Goal: Information Seeking & Learning: Learn about a topic

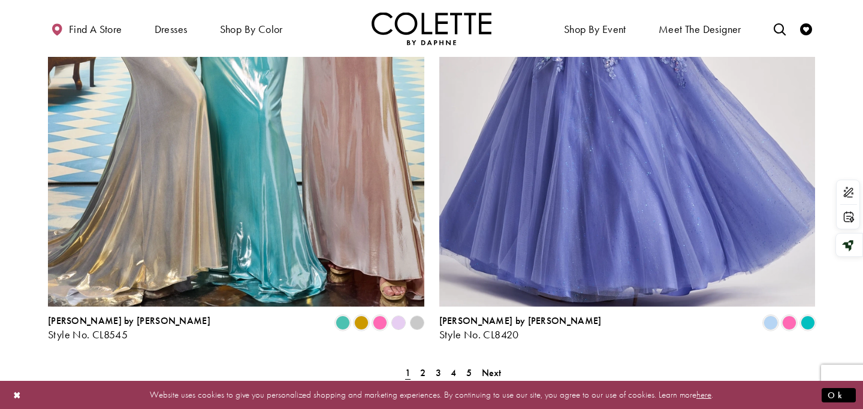
scroll to position [2132, 0]
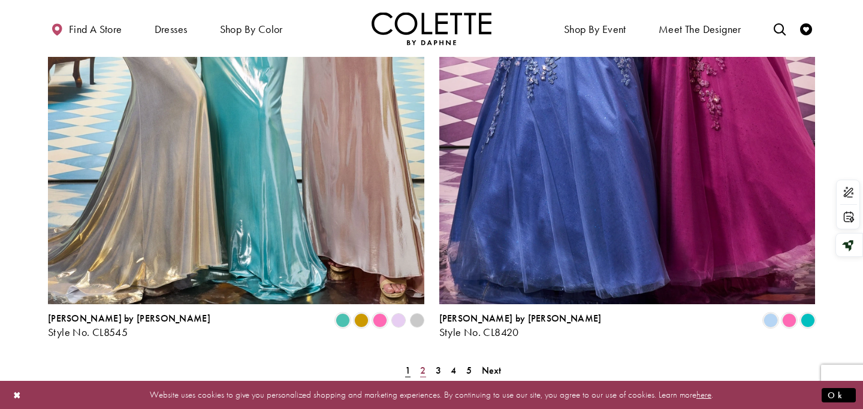
click at [421, 364] on span "2" at bounding box center [422, 370] width 5 height 13
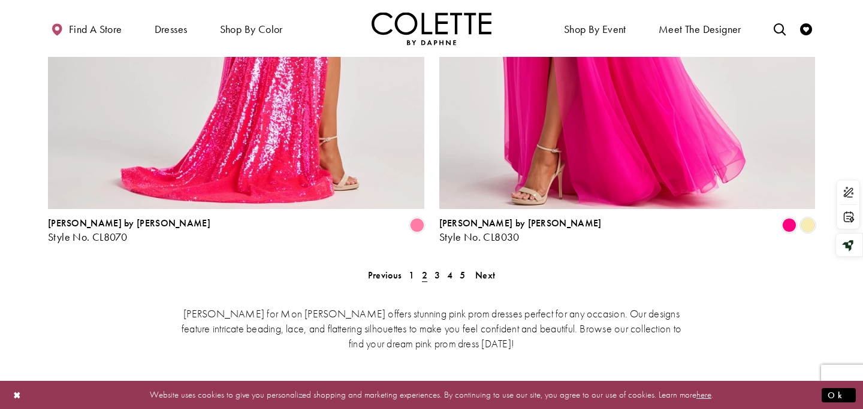
scroll to position [2231, 0]
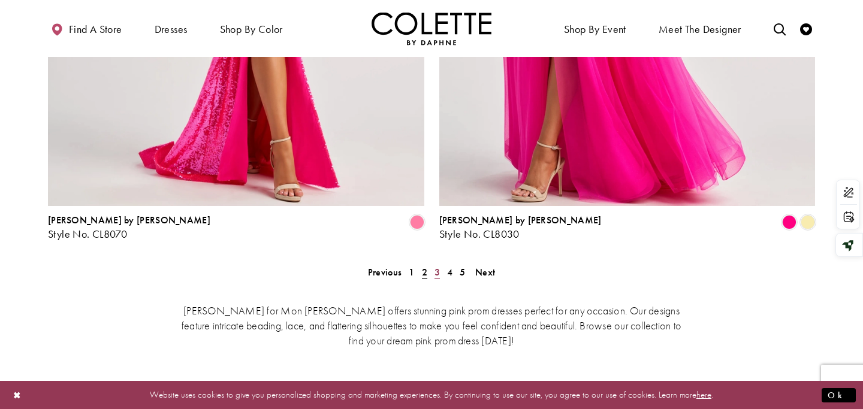
click at [440, 264] on link "3" at bounding box center [437, 272] width 13 height 17
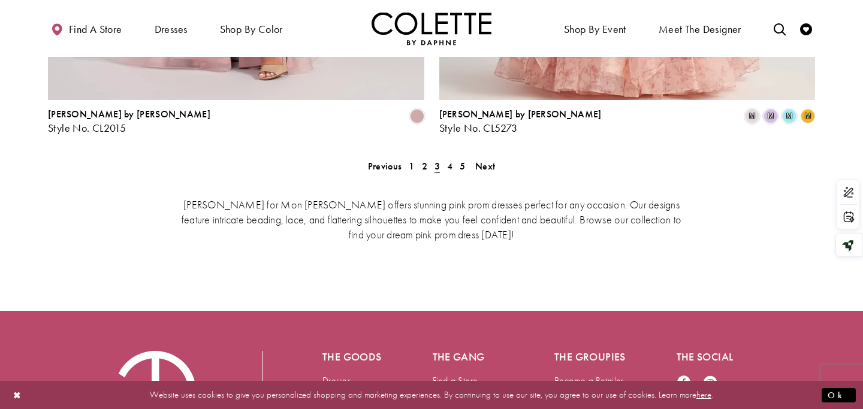
scroll to position [2330, 0]
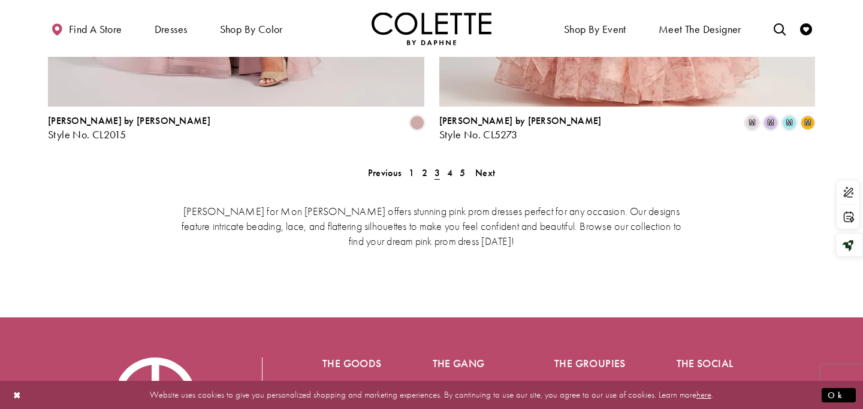
click at [444, 178] on div "Colette for Mon Cheri offers stunning pink prom dresses perfect for any occasio…" at bounding box center [431, 225] width 767 height 95
click at [446, 164] on link "4" at bounding box center [450, 172] width 13 height 17
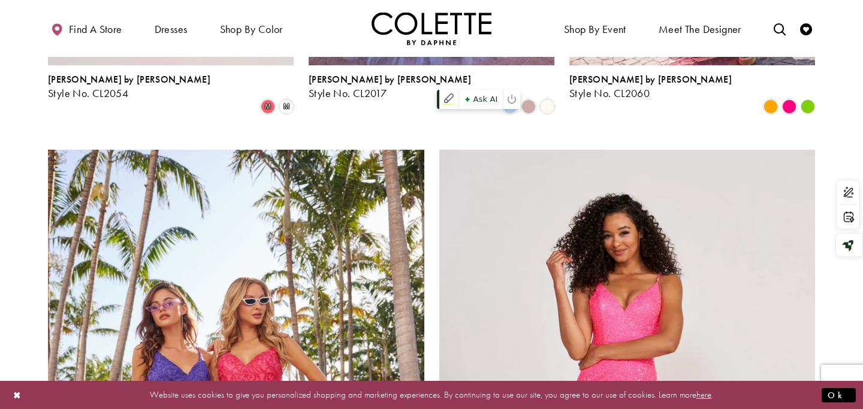
scroll to position [1746, 0]
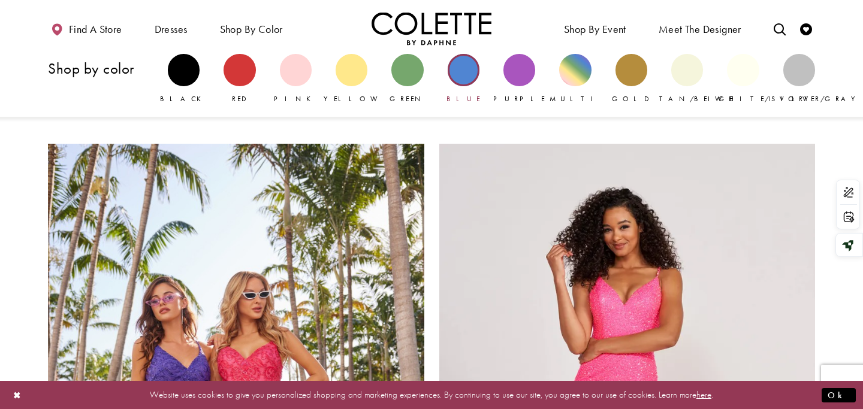
click at [473, 71] on div "Primary block" at bounding box center [464, 70] width 32 height 32
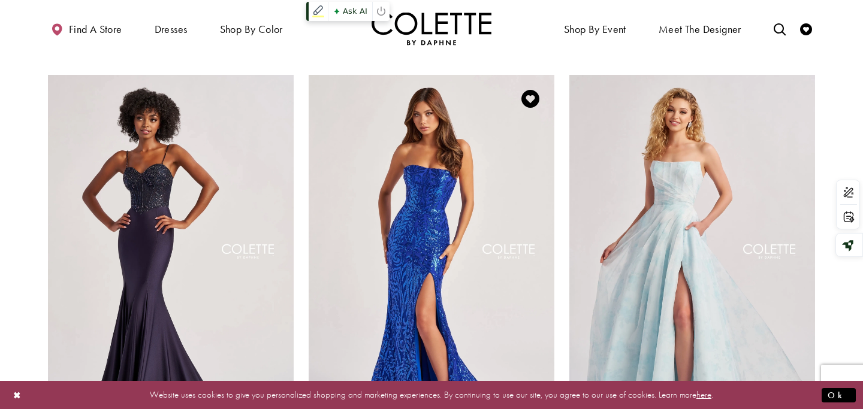
scroll to position [976, 0]
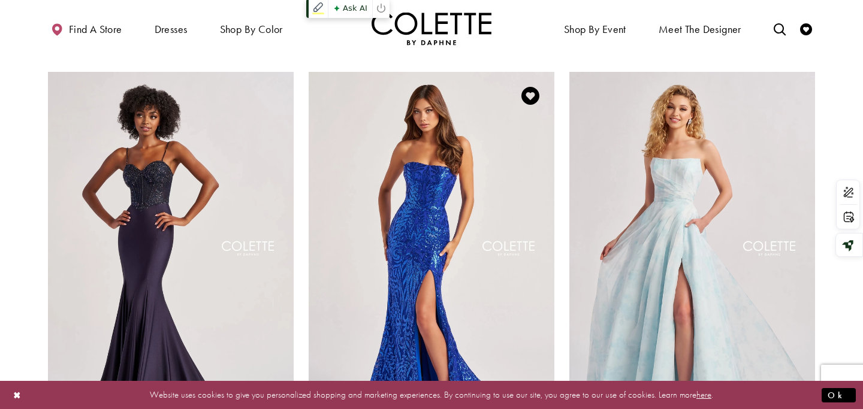
click at [427, 160] on img "Visit Colette by Daphne Style No. CL8610 Page" at bounding box center [432, 250] width 246 height 357
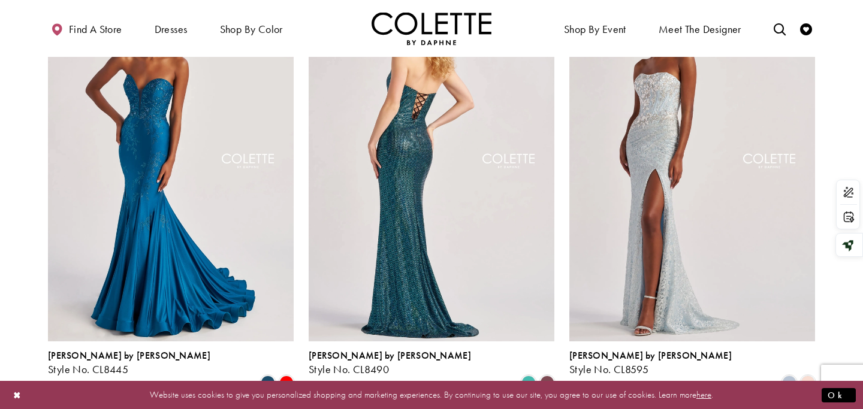
scroll to position [1510, 0]
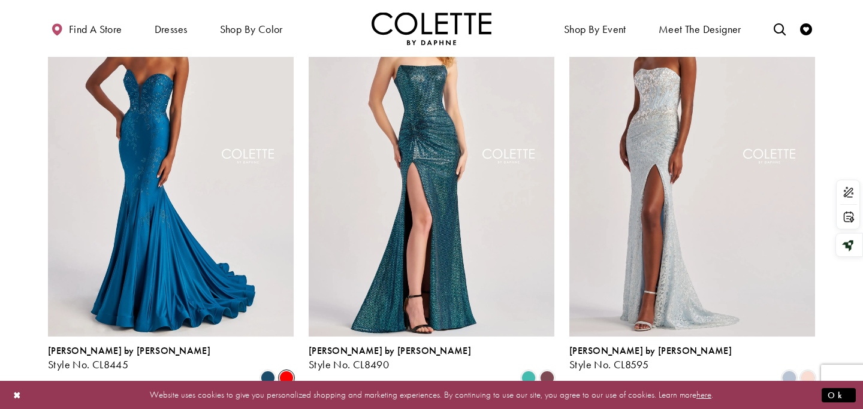
click at [290, 371] on span "Product List" at bounding box center [286, 378] width 14 height 14
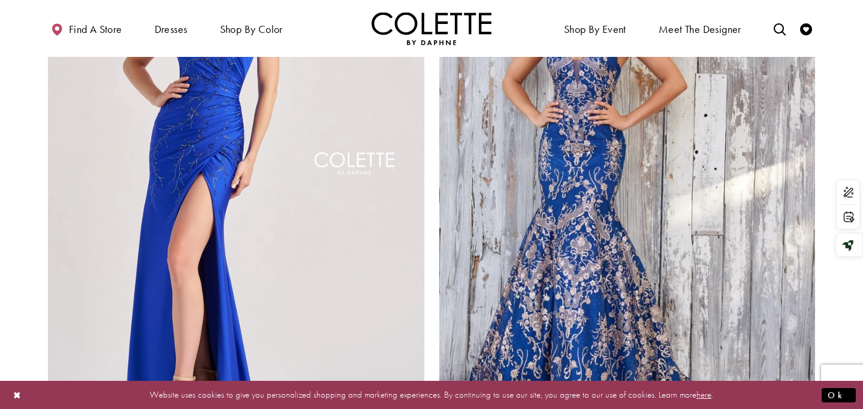
scroll to position [2156, 0]
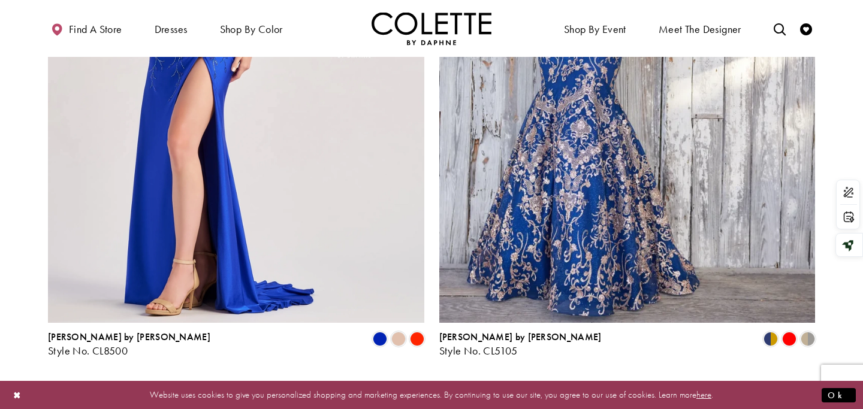
click at [416, 383] on span "2" at bounding box center [414, 389] width 5 height 13
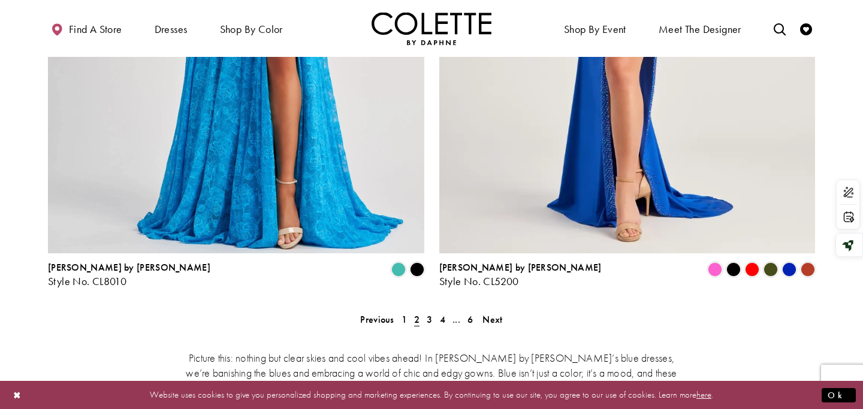
scroll to position [2223, 0]
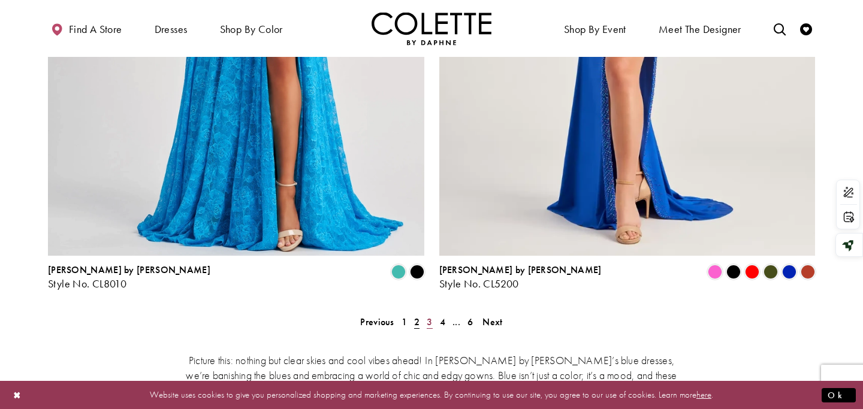
click at [431, 316] on span "3" at bounding box center [429, 322] width 5 height 13
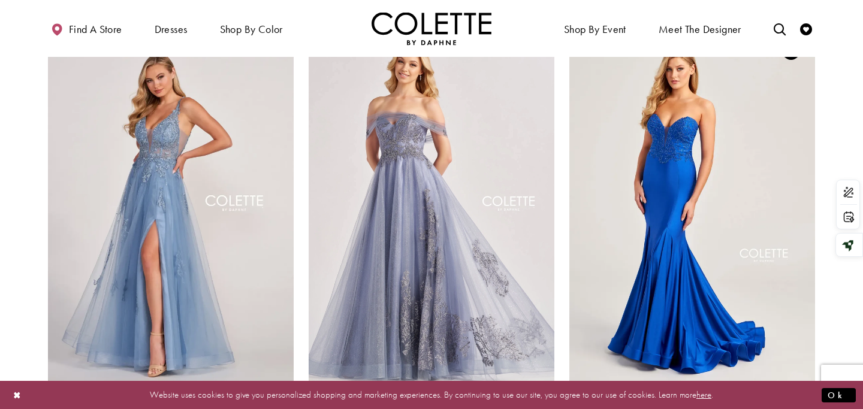
scroll to position [1022, 0]
click at [756, 227] on img "Visit Colette by Daphne Style No. CL5112 Page" at bounding box center [693, 204] width 246 height 357
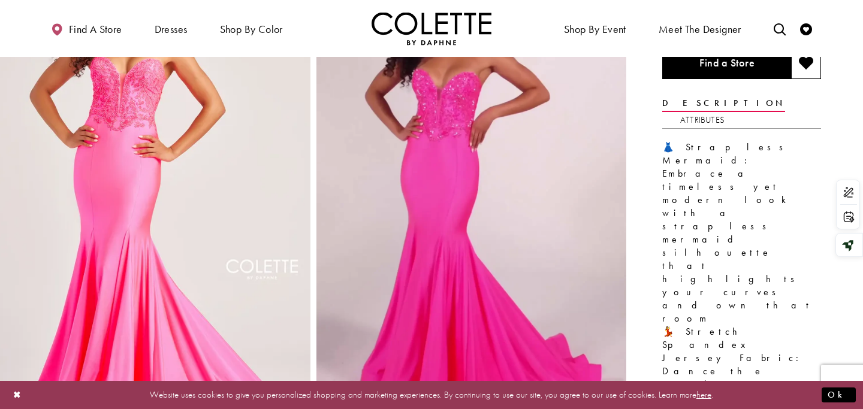
scroll to position [128, 0]
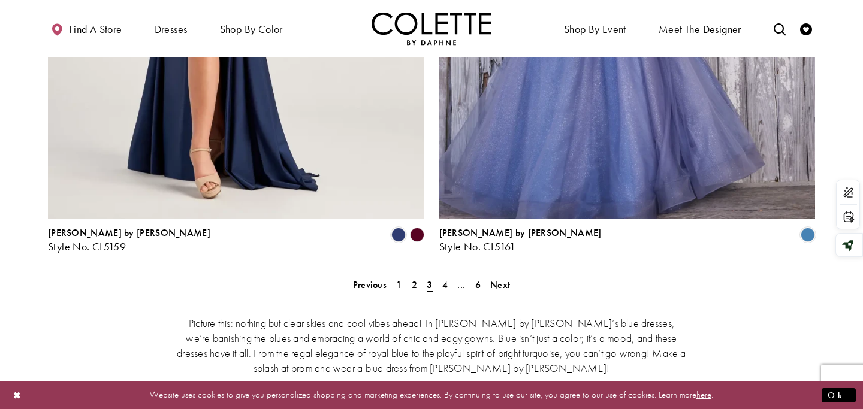
scroll to position [2253, 0]
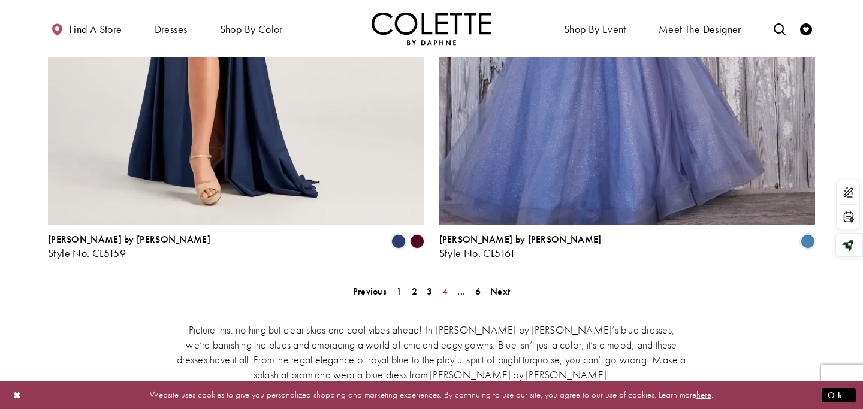
click at [448, 285] on span "4" at bounding box center [444, 291] width 5 height 13
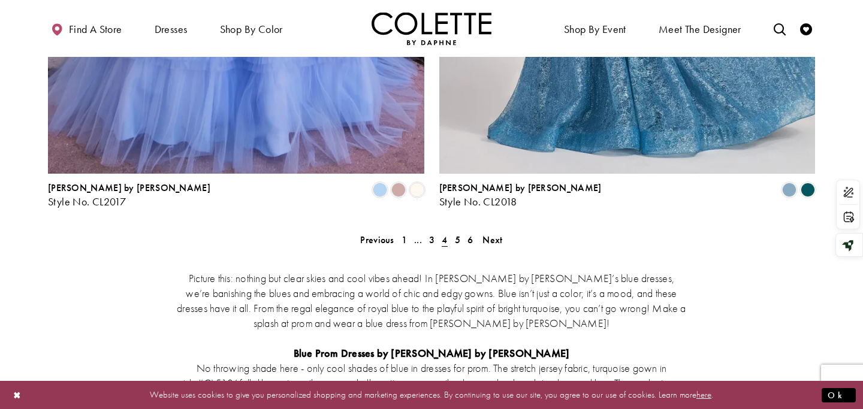
scroll to position [2310, 0]
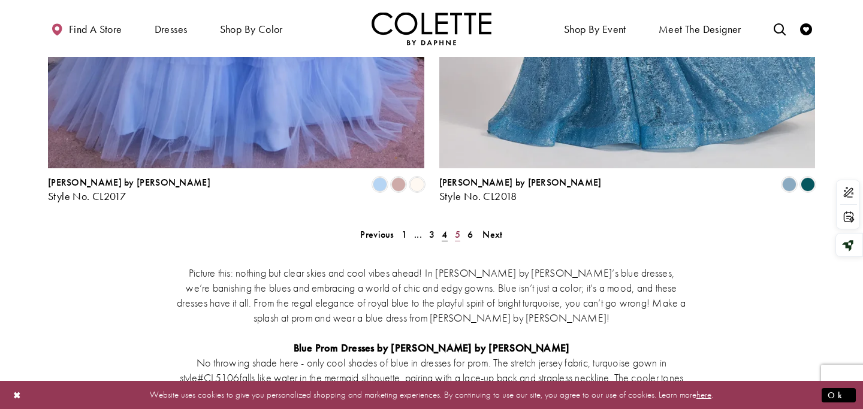
click at [459, 228] on span "5" at bounding box center [457, 234] width 5 height 13
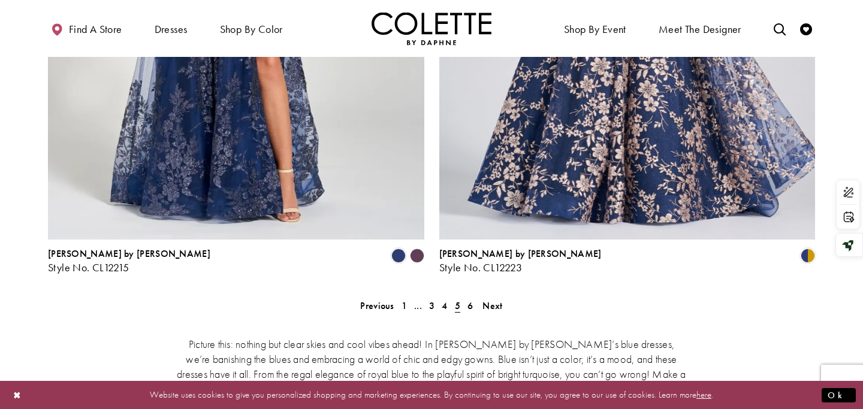
scroll to position [2240, 0]
click at [471, 299] on span "6" at bounding box center [470, 305] width 5 height 13
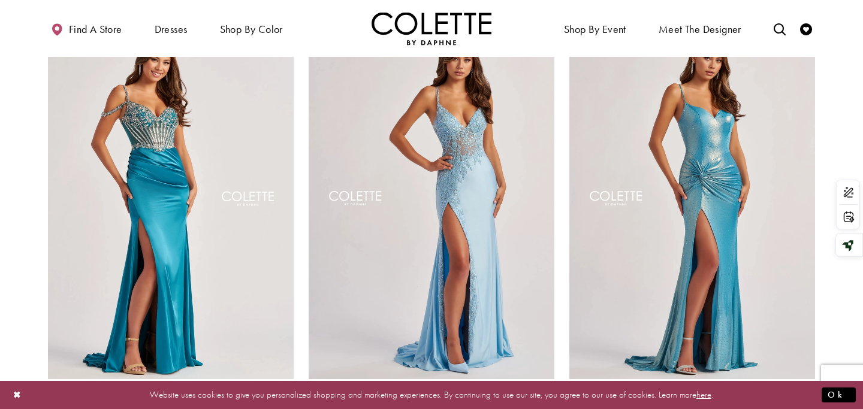
scroll to position [1096, 0]
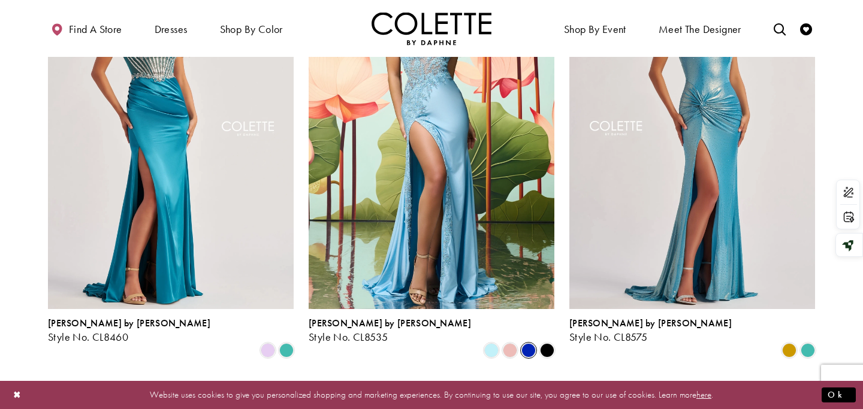
click at [526, 344] on span "Product List" at bounding box center [529, 351] width 14 height 14
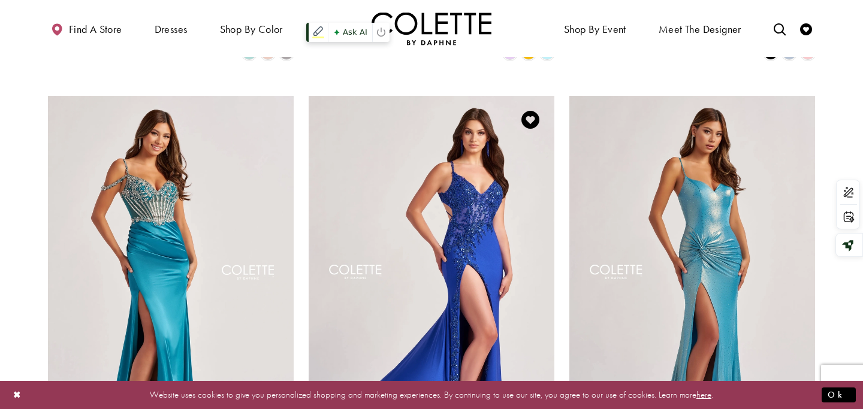
scroll to position [949, 0]
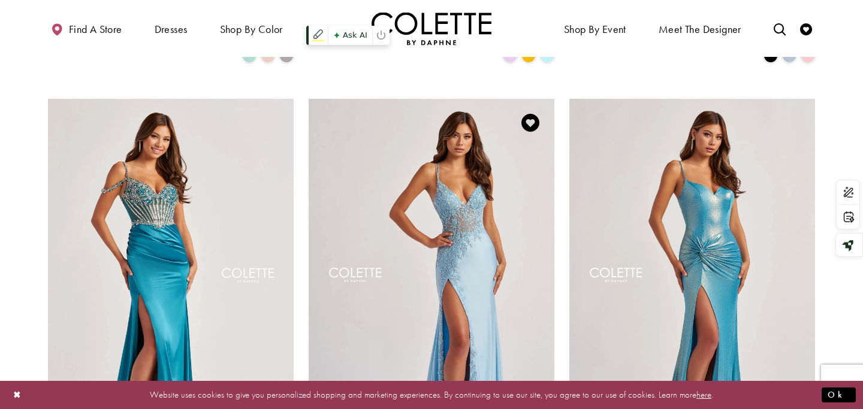
click at [454, 255] on img "Visit Colette by Daphne Style No. CL8535 Page" at bounding box center [432, 277] width 246 height 357
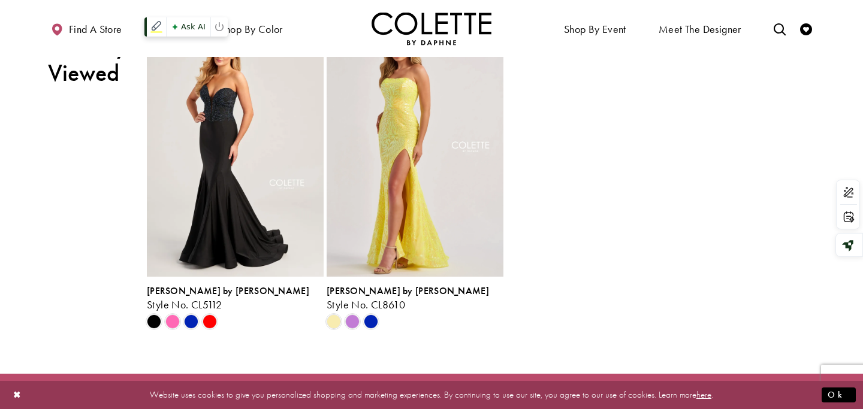
scroll to position [2175, 0]
